Goal: Find specific page/section: Find specific page/section

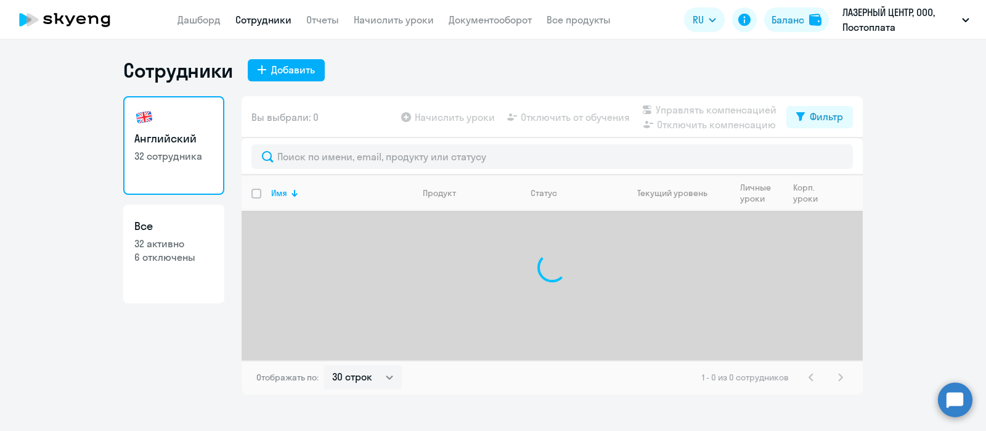
select select "30"
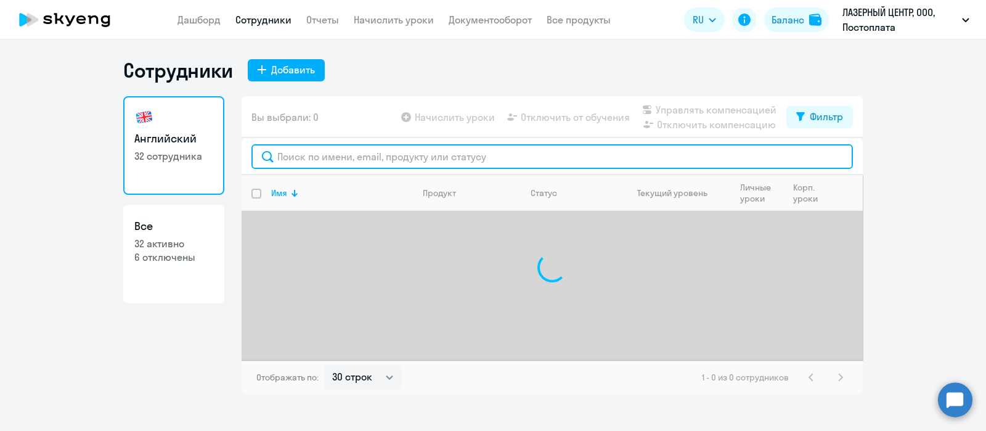
click at [282, 160] on input "text" at bounding box center [551, 156] width 601 height 25
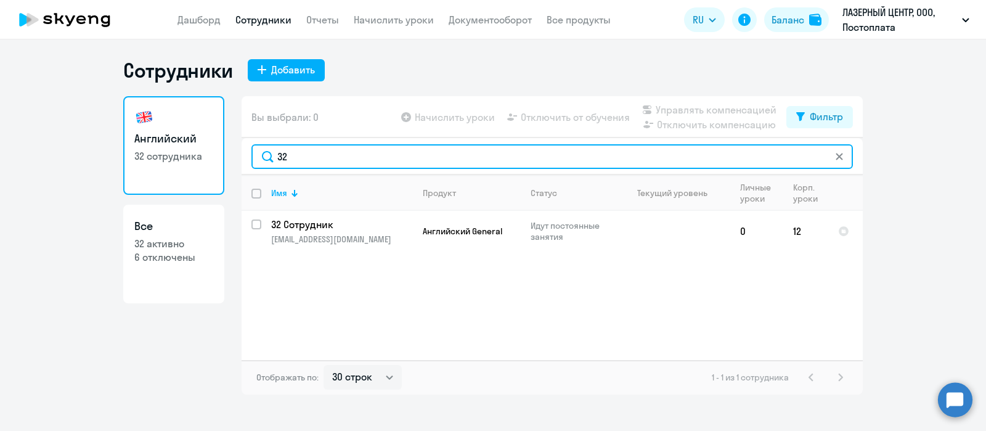
type input "32"
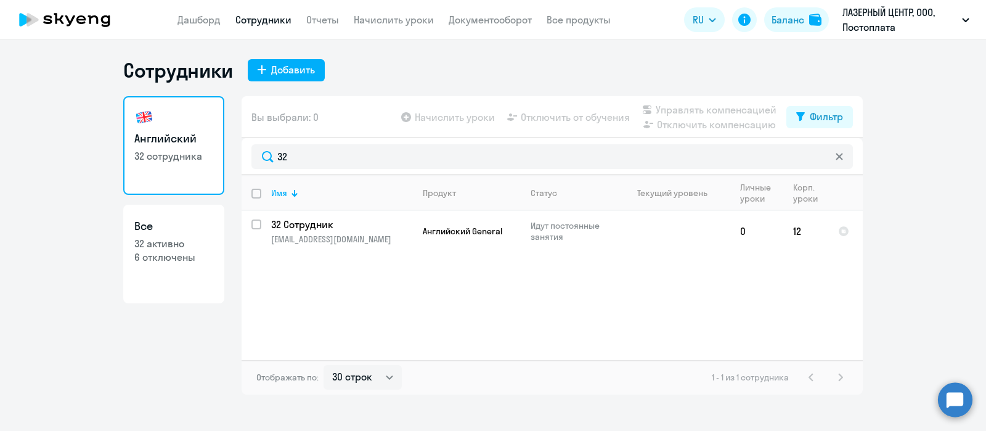
click at [884, 336] on ng-component "Сотрудники Добавить Английский 32 сотрудника Все 32 активно 6 отключены Вы выбр…" at bounding box center [493, 226] width 986 height 336
click at [210, 22] on link "Дашборд" at bounding box center [198, 20] width 43 height 12
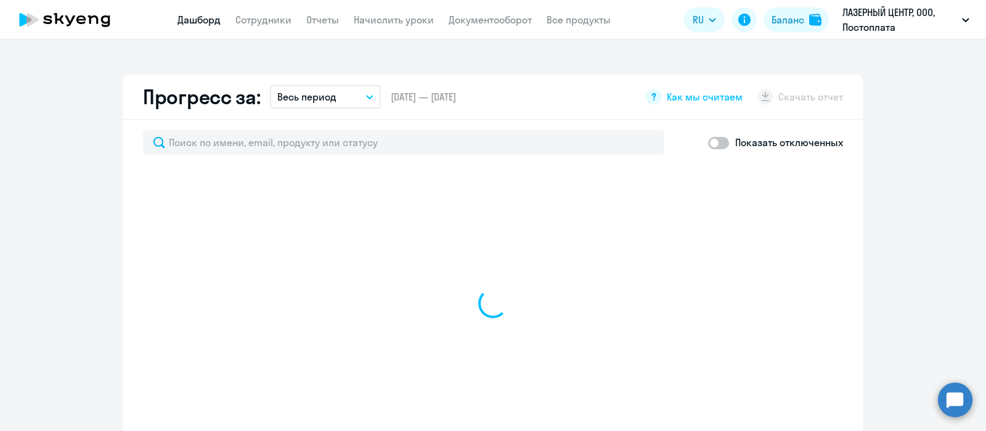
scroll to position [687, 0]
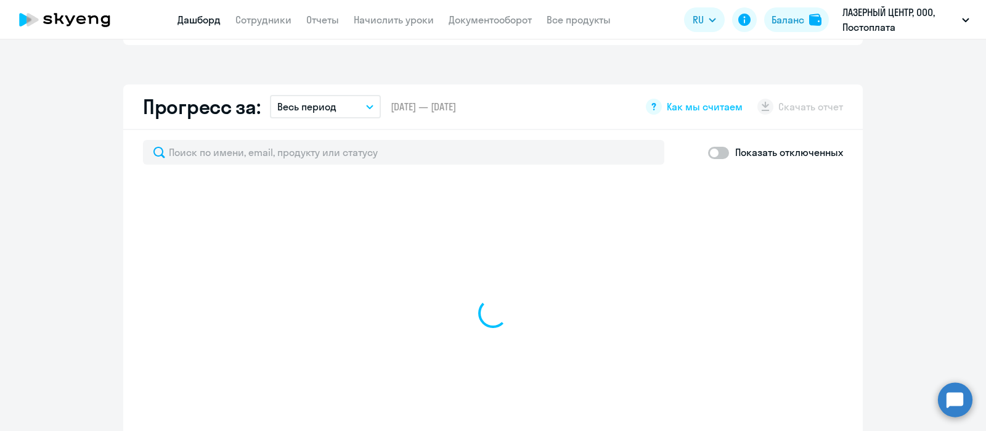
select select "30"
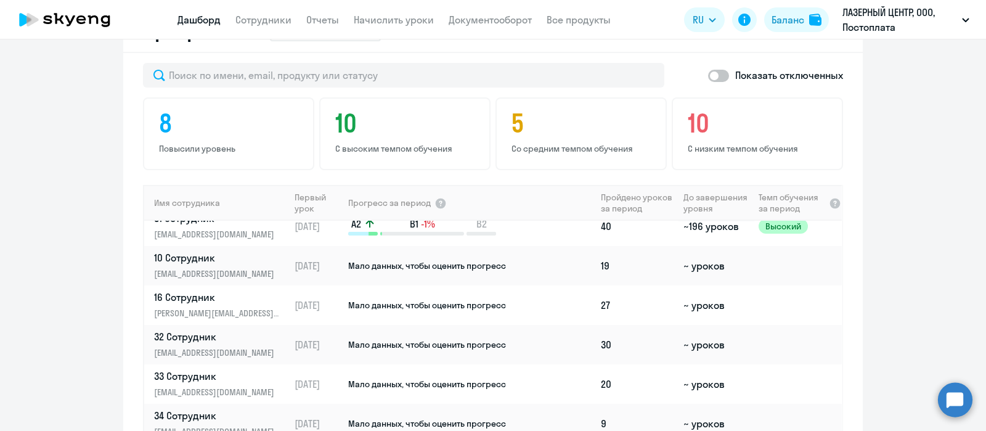
scroll to position [841, 0]
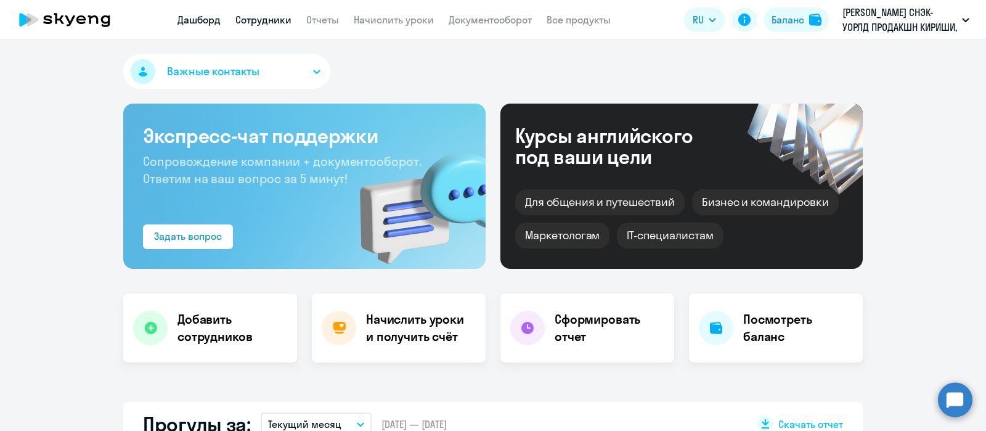
click at [279, 15] on link "Сотрудники" at bounding box center [263, 20] width 56 height 12
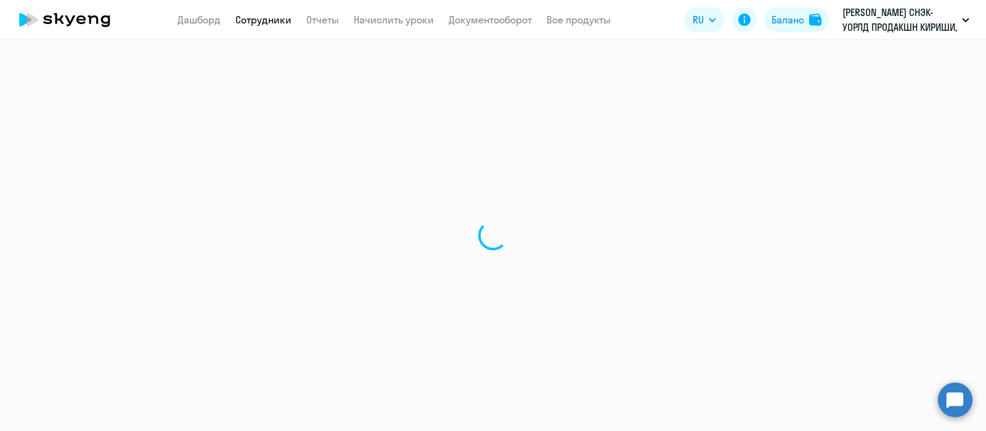
select select "30"
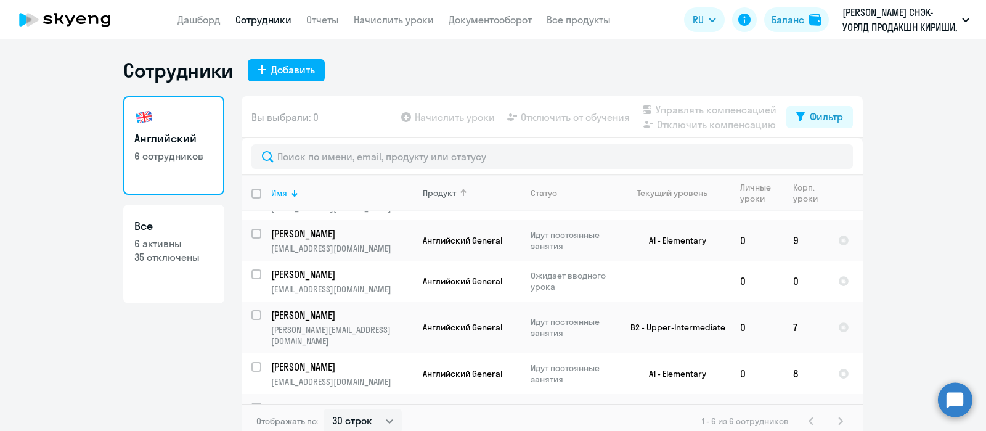
scroll to position [49, 0]
